Goal: Task Accomplishment & Management: Manage account settings

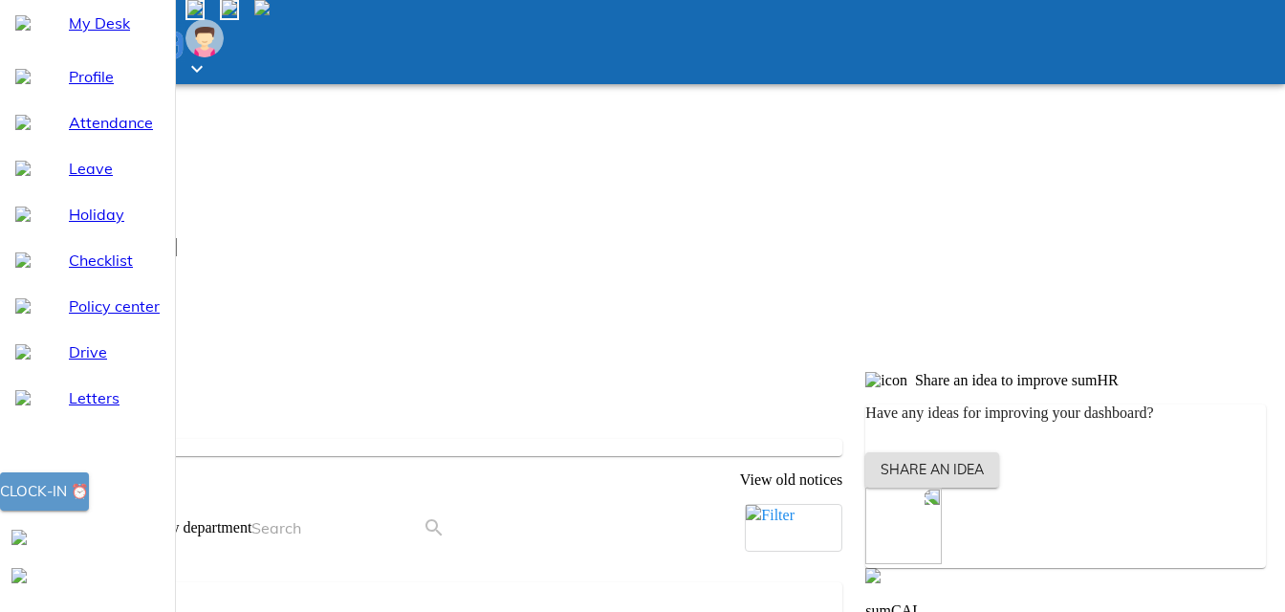
click at [89, 504] on div "Clock-in ⏰" at bounding box center [44, 491] width 89 height 25
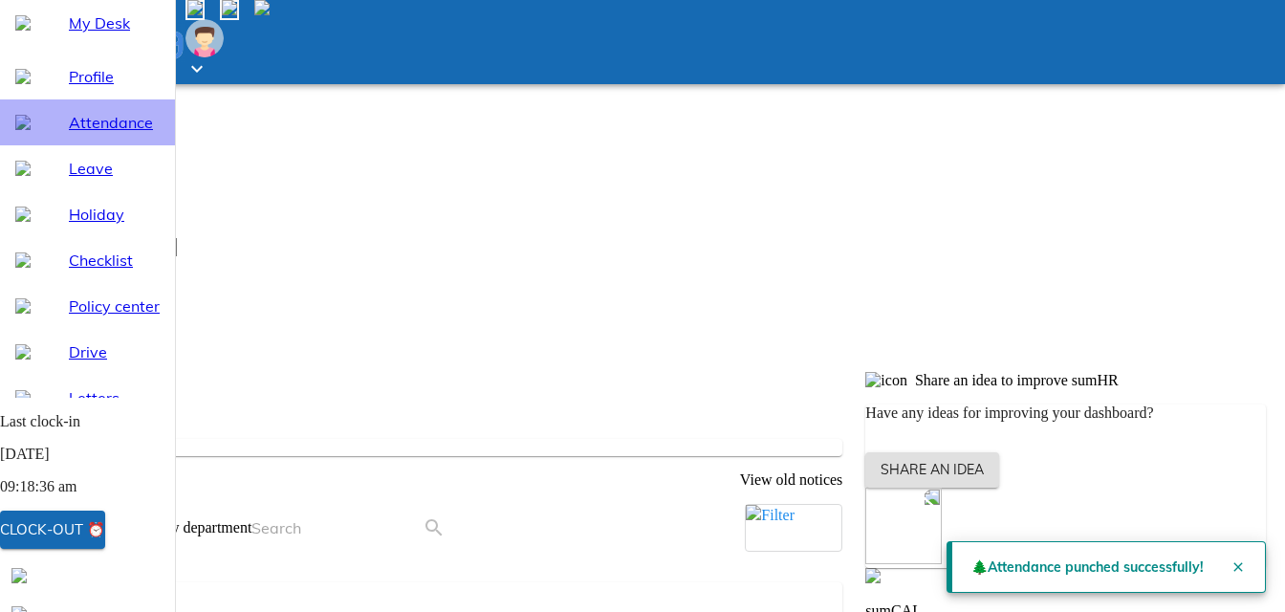
click at [89, 134] on span "Attendance" at bounding box center [114, 122] width 91 height 23
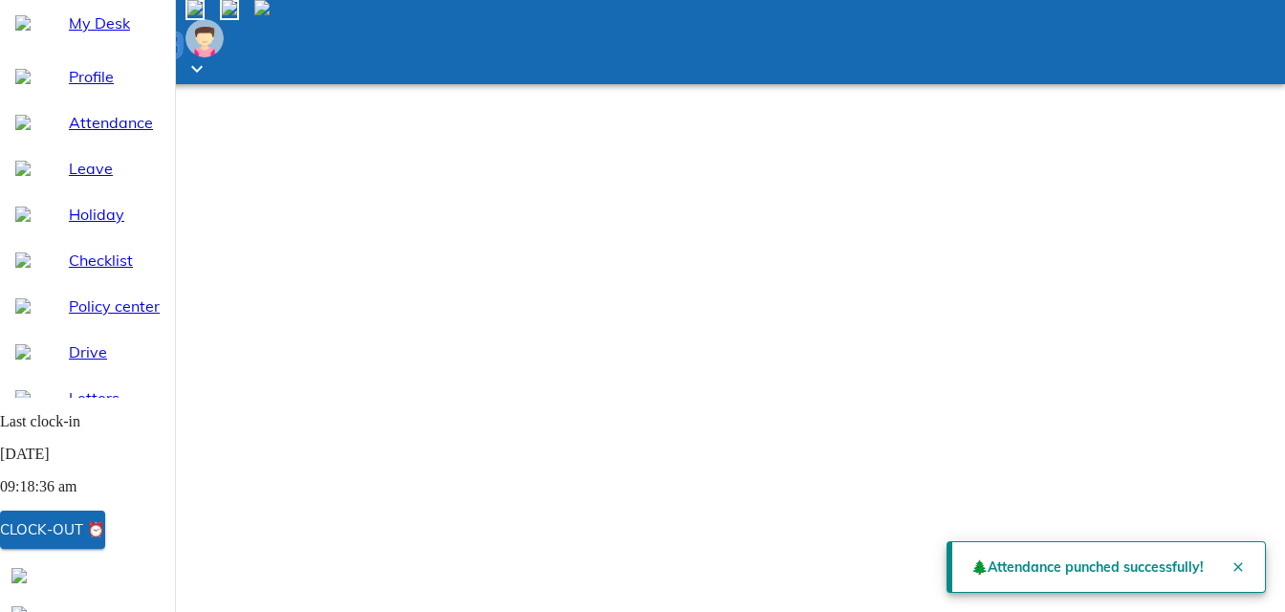
select select "9"
